Goal: Transaction & Acquisition: Obtain resource

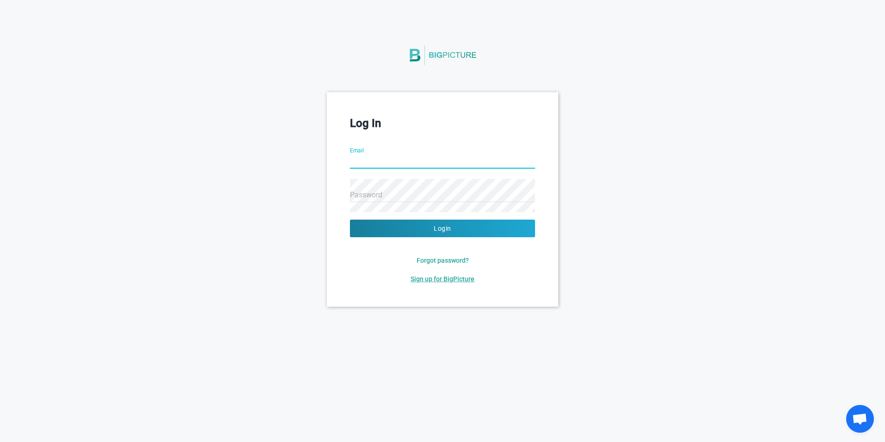
click at [436, 282] on span "Sign up for BigPicture" at bounding box center [443, 278] width 64 height 7
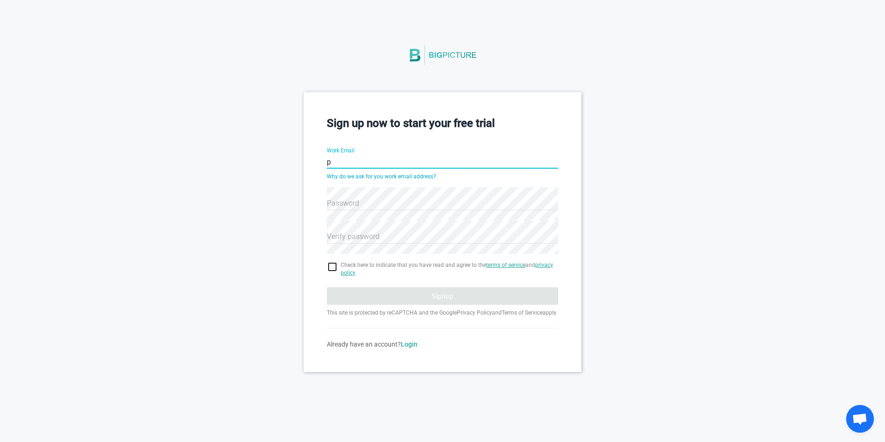
type input "[EMAIL_ADDRESS][DOMAIN_NAME]"
click at [414, 274] on span "Check here to indicate that you have read and agree to the terms of service and…" at bounding box center [450, 269] width 218 height 16
click at [336, 263] on input "checkbox" at bounding box center [443, 266] width 232 height 11
checkbox input "true"
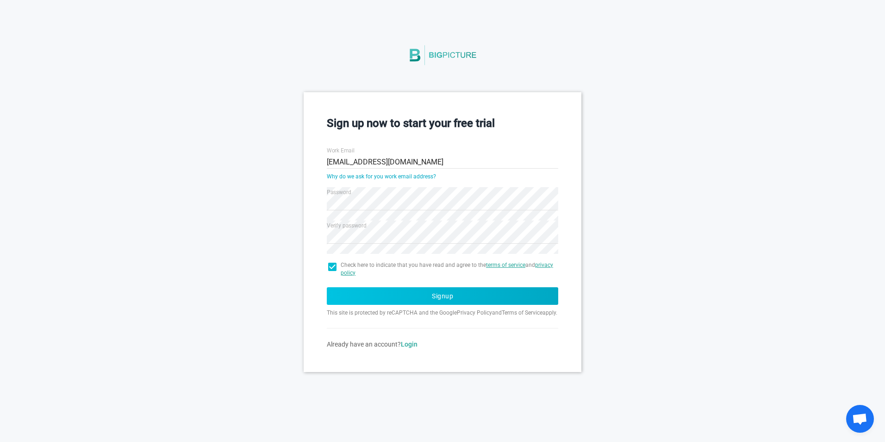
click at [431, 294] on button "Signup" at bounding box center [443, 296] width 232 height 18
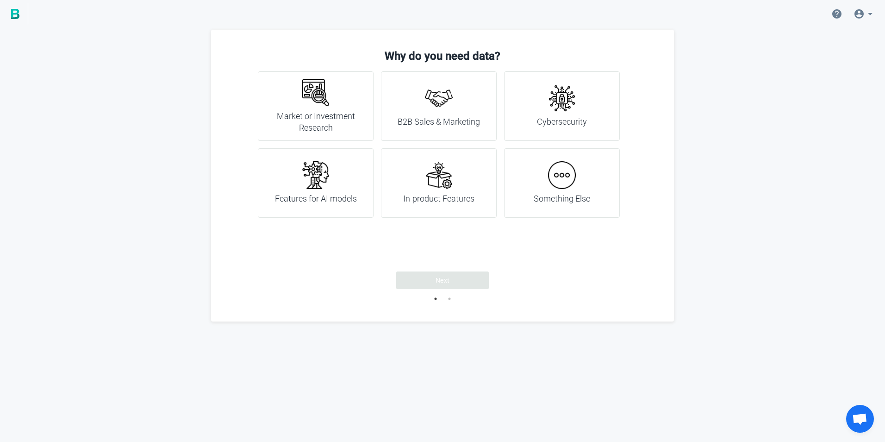
click at [521, 189] on div "Something Else" at bounding box center [562, 182] width 116 height 69
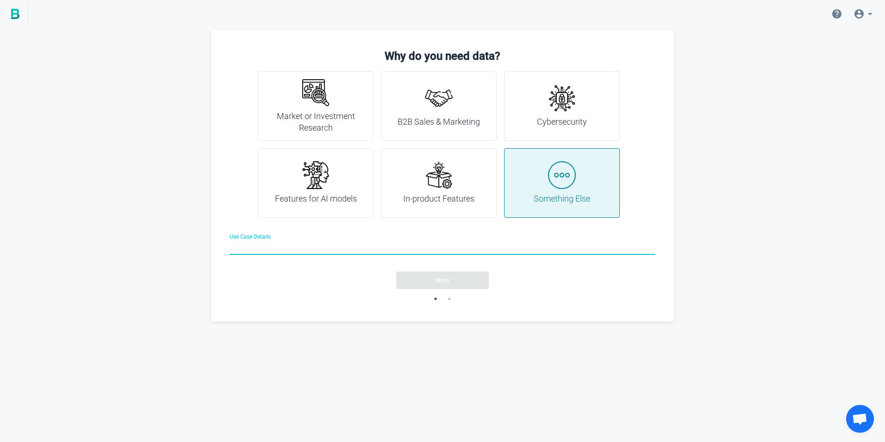
click at [363, 247] on input "Use Case Details" at bounding box center [443, 248] width 426 height 33
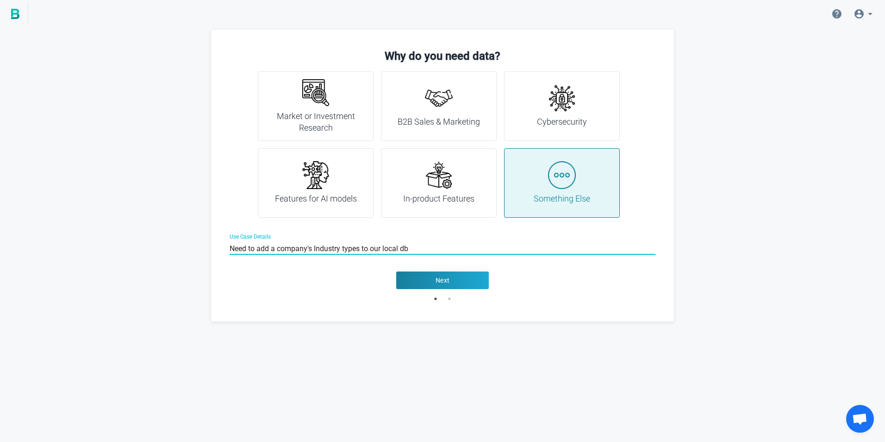
click at [310, 250] on input "Need to add a company's Industry types to our local db" at bounding box center [443, 248] width 426 height 33
click at [543, 249] on input "Need to add a company's Industry types to our local db, and if we can find the …" at bounding box center [443, 248] width 426 height 33
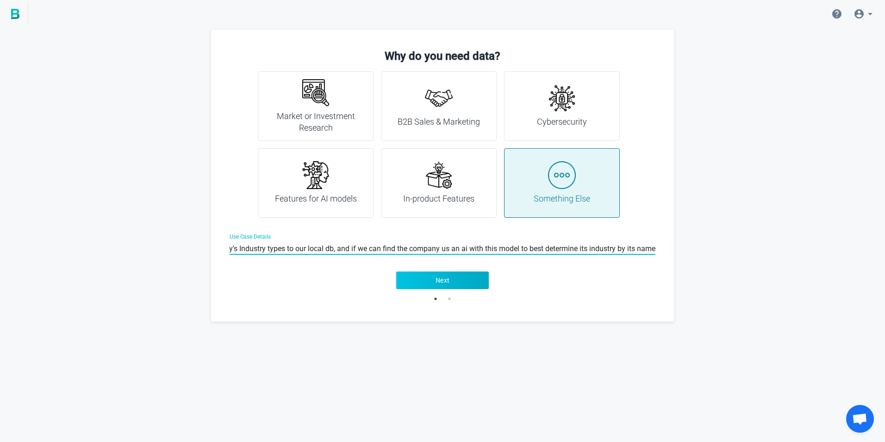
type input "Need to add a company's Industry types to our local db, and if we can find the …"
click at [449, 279] on span "Next" at bounding box center [443, 280] width 14 height 9
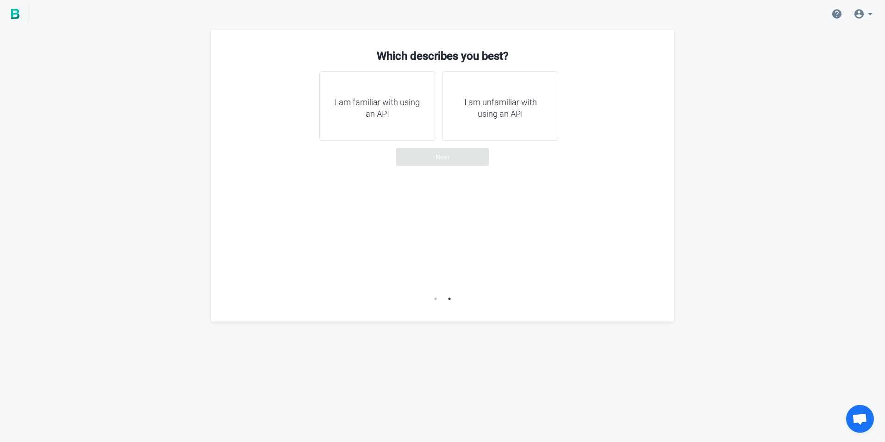
click at [380, 117] on h4 "I am familiar with using an API" at bounding box center [377, 108] width 93 height 24
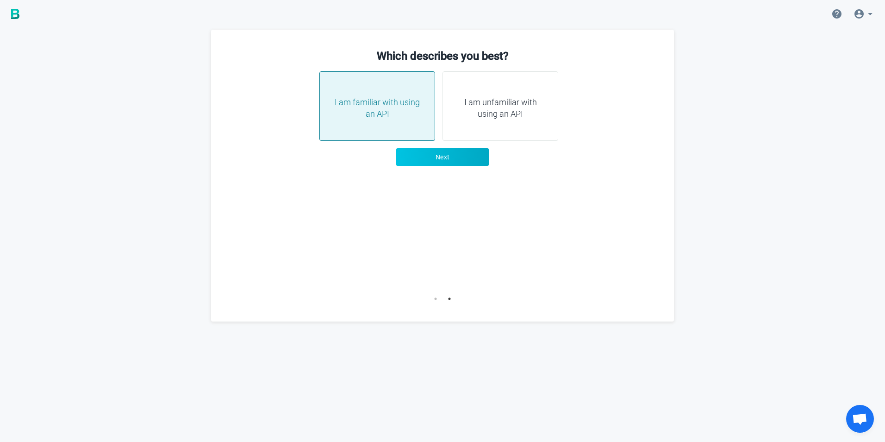
click at [448, 156] on span "Next" at bounding box center [443, 156] width 14 height 9
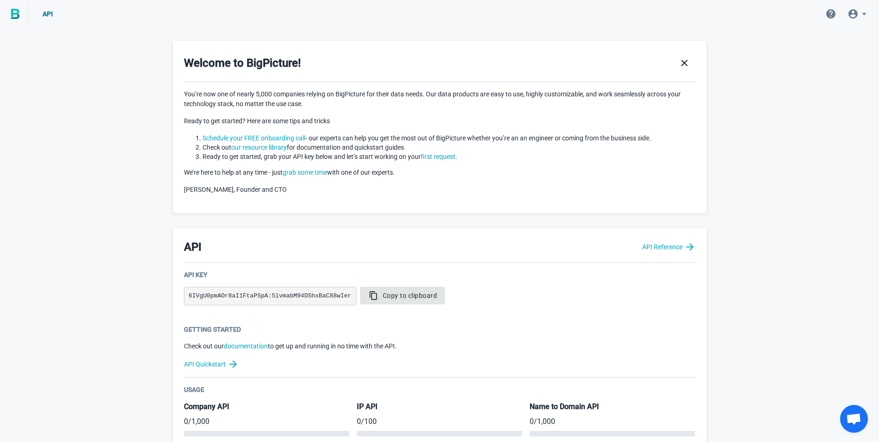
click at [396, 299] on span "Copy to clipboard" at bounding box center [402, 295] width 69 height 9
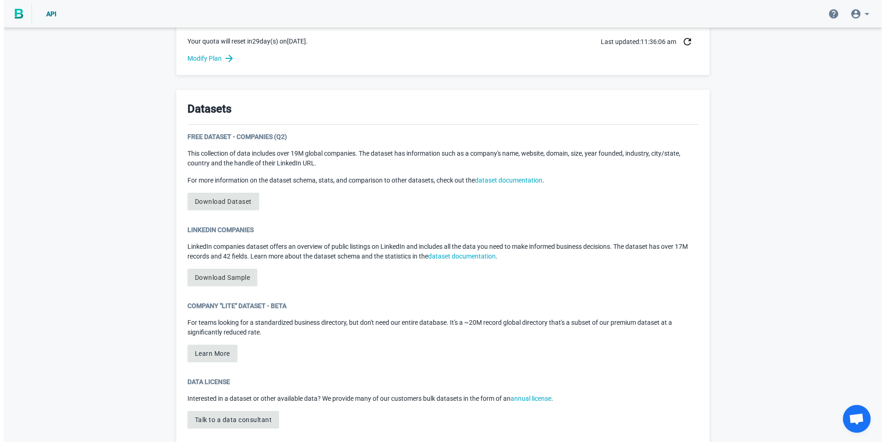
scroll to position [440, 0]
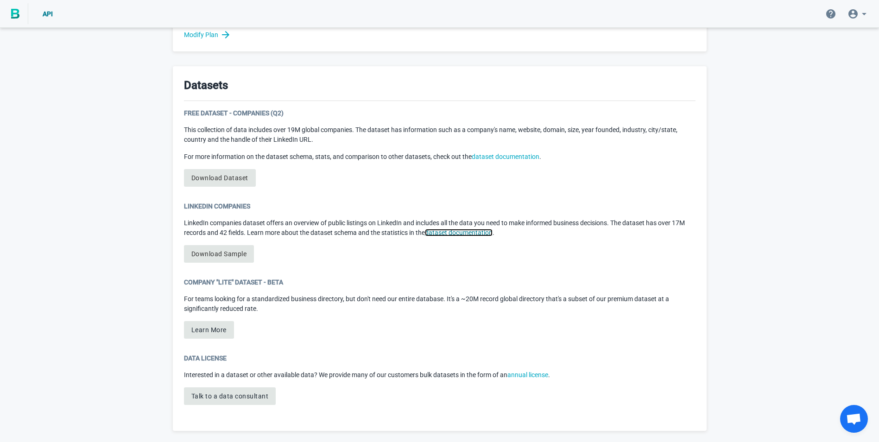
click at [464, 236] on link "dataset documentation" at bounding box center [459, 232] width 68 height 7
click at [495, 157] on link "dataset documentation" at bounding box center [505, 156] width 68 height 7
click at [206, 178] on link "Download Dataset" at bounding box center [220, 178] width 72 height 18
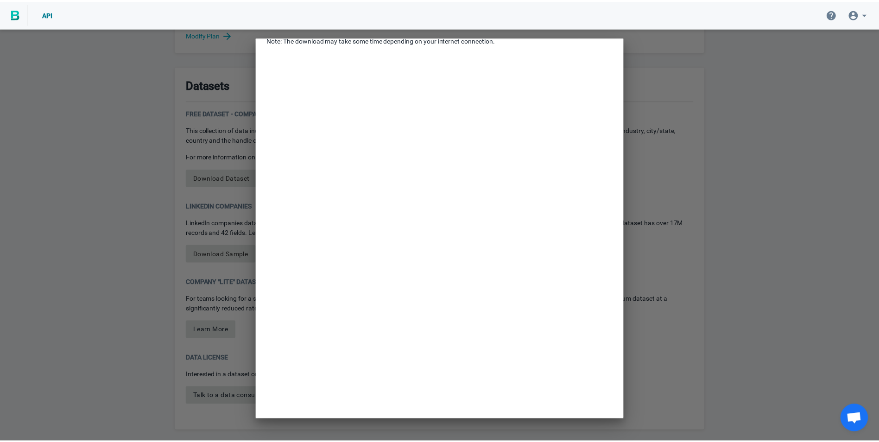
scroll to position [0, 0]
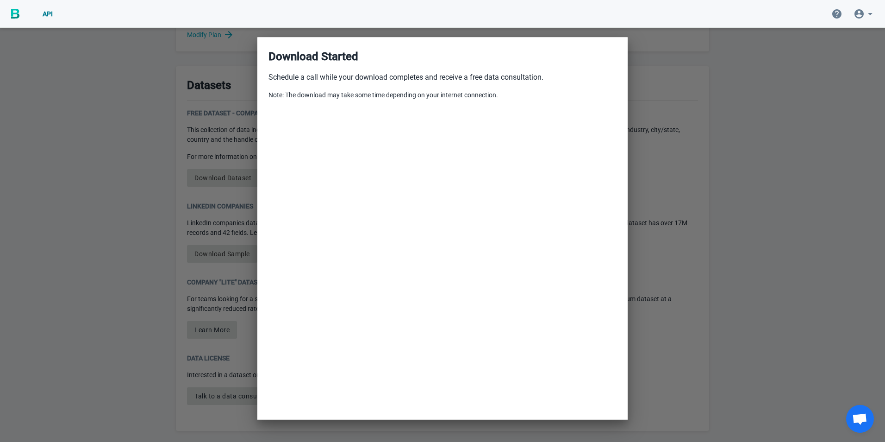
click at [655, 239] on div at bounding box center [442, 221] width 885 height 442
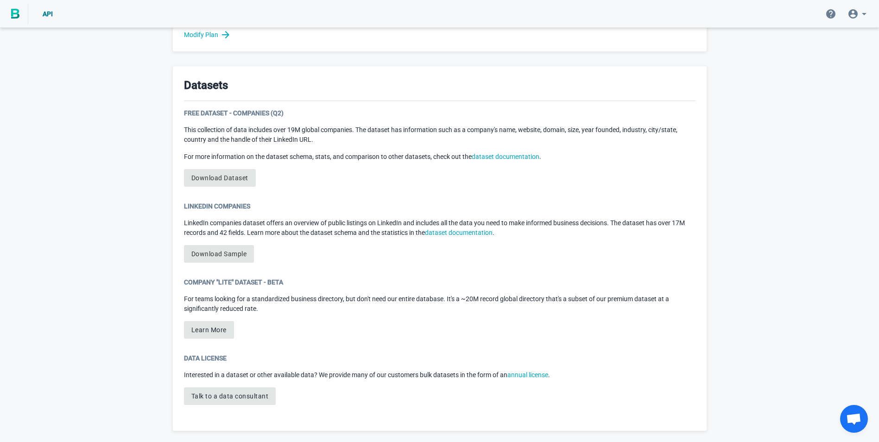
click at [851, 415] on span "Open chat" at bounding box center [853, 419] width 15 height 13
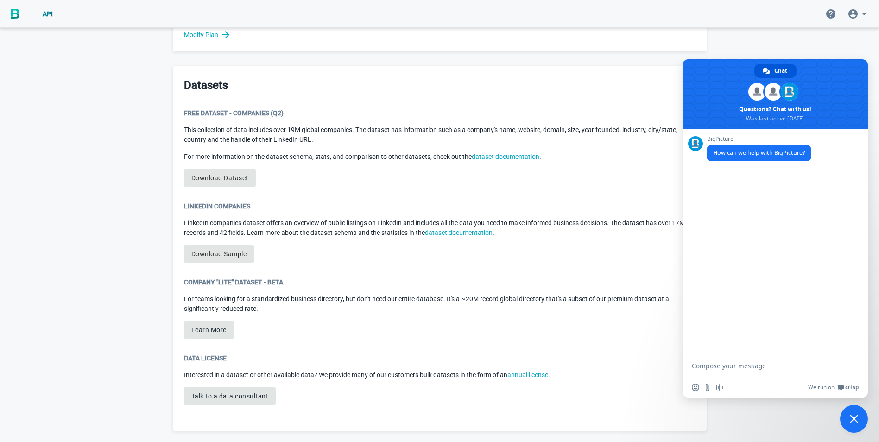
click at [572, 254] on div "LinkedIn Companies LinkedIn companies dataset offers an overview of public list…" at bounding box center [439, 235] width 511 height 69
click at [849, 419] on span "Close chat" at bounding box center [854, 419] width 28 height 28
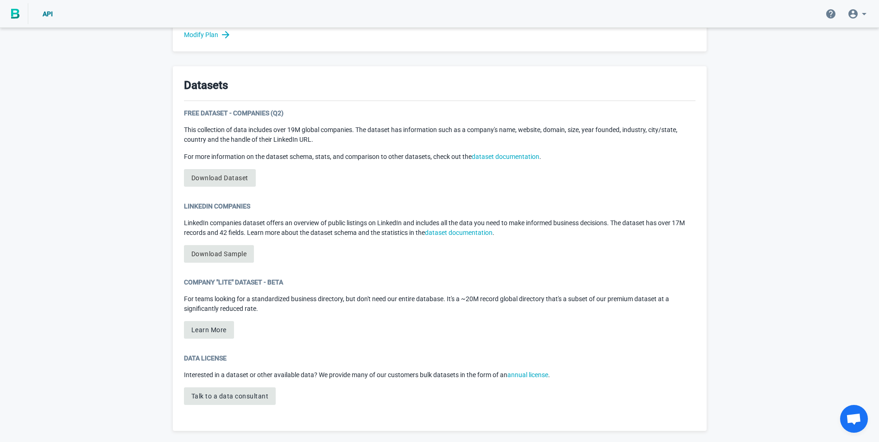
click at [68, 144] on div "Welcome to BigPicture! You’re now one of nearly 5,000 companies relying on BigP…" at bounding box center [439, 15] width 879 height 853
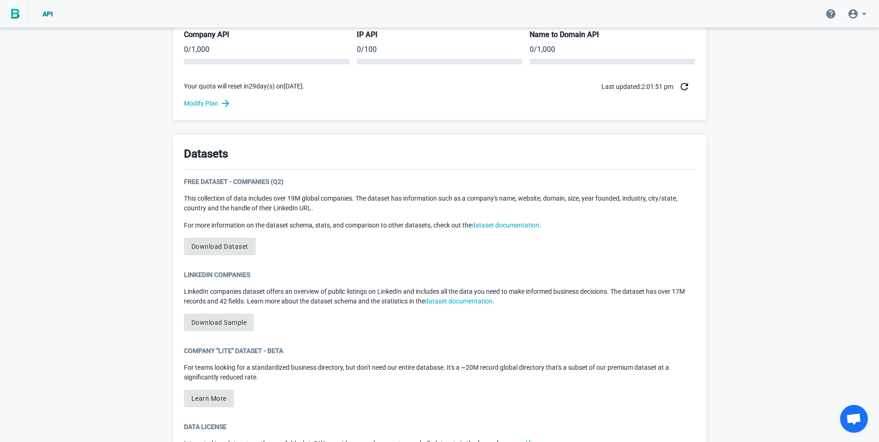
scroll to position [348, 0]
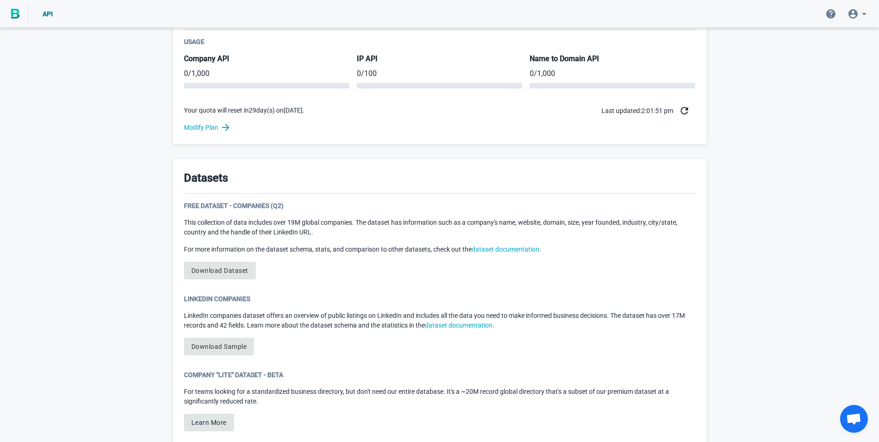
click at [230, 207] on div "Free Dataset - Companies (Q2)" at bounding box center [439, 205] width 511 height 9
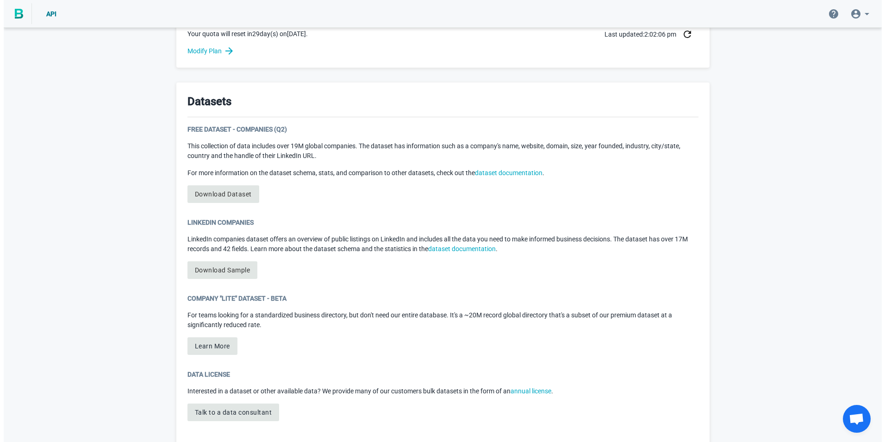
scroll to position [440, 0]
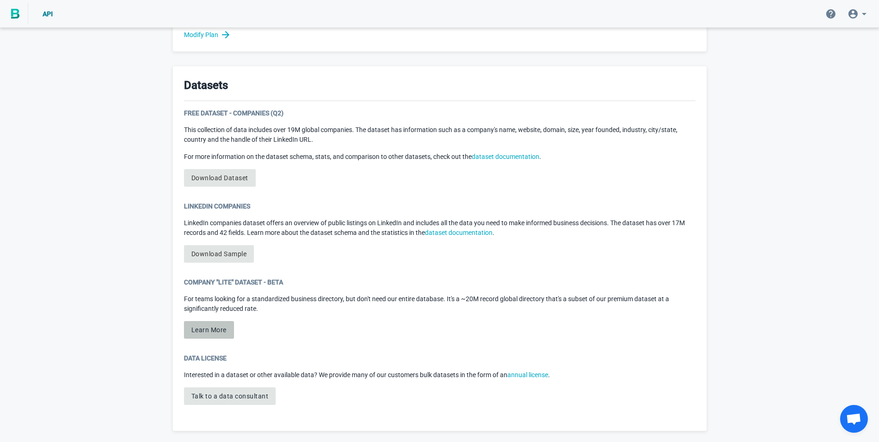
click at [203, 333] on button "Learn More" at bounding box center [209, 330] width 50 height 18
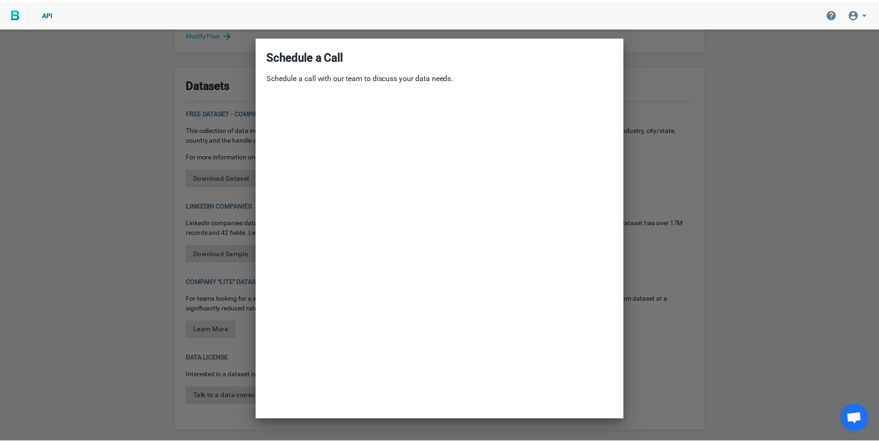
scroll to position [38, 0]
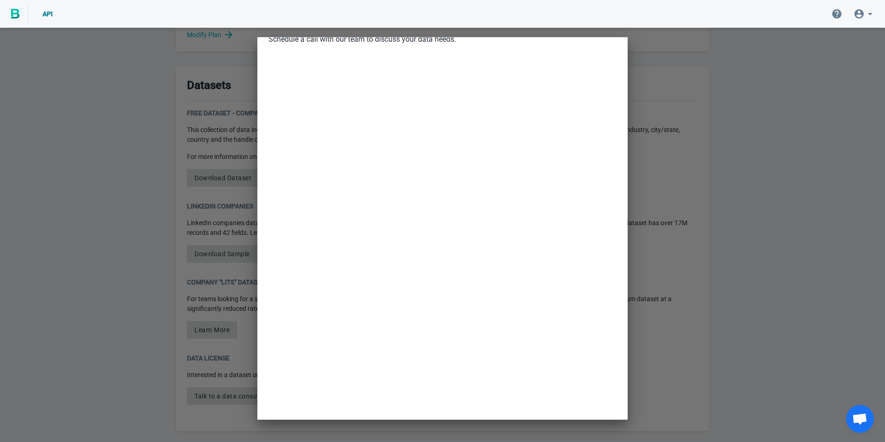
click at [196, 228] on div at bounding box center [442, 221] width 885 height 442
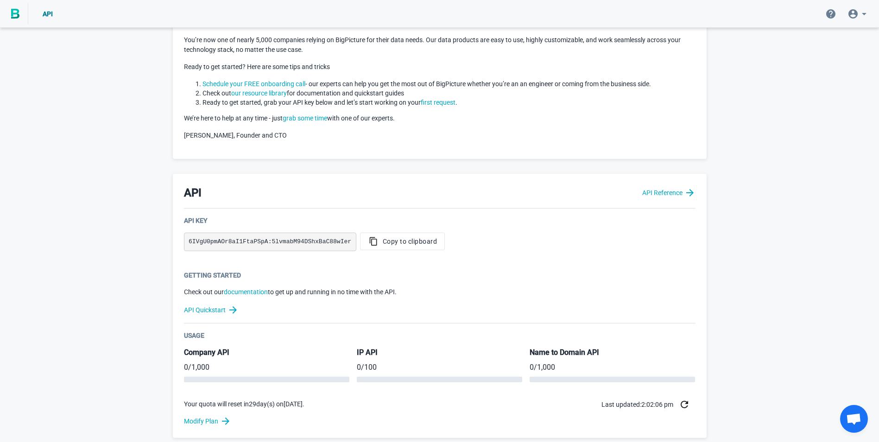
scroll to position [0, 0]
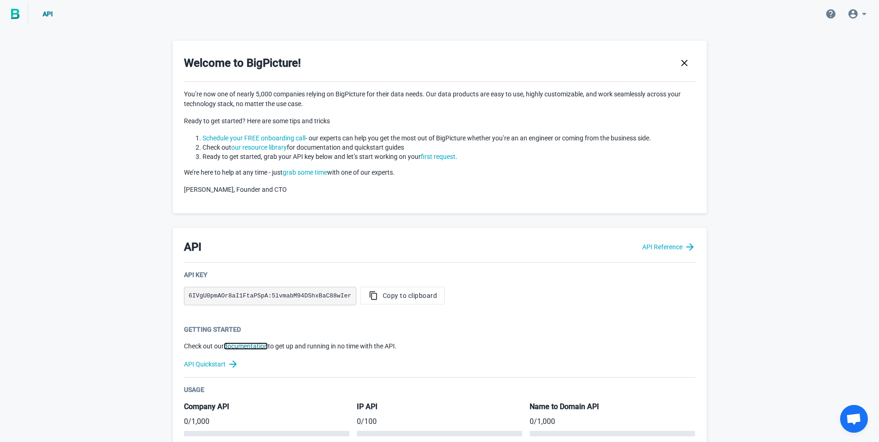
click at [240, 348] on link "documentation" at bounding box center [246, 345] width 44 height 7
